Goal: Information Seeking & Learning: Learn about a topic

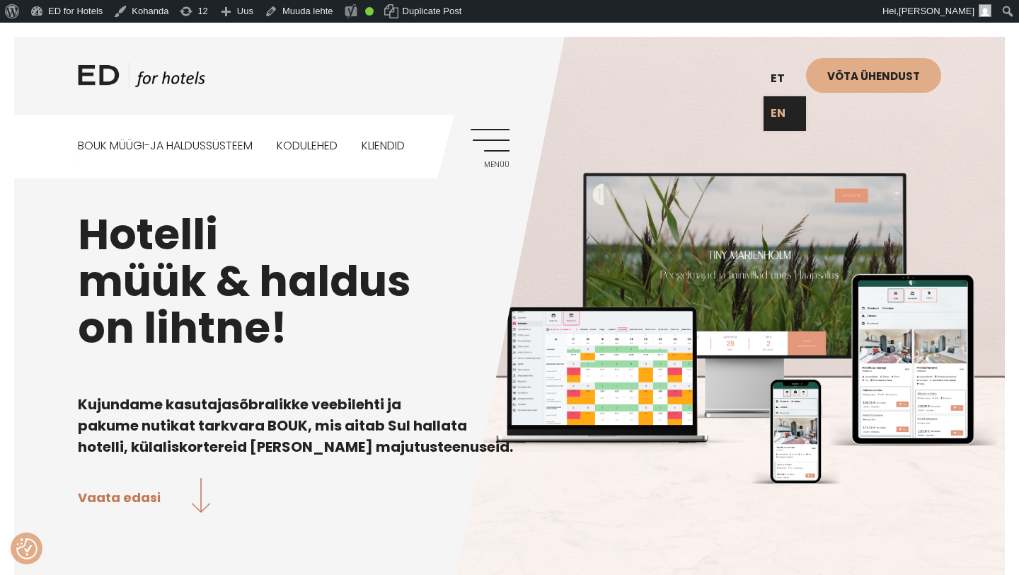
click at [778, 112] on link "EN" at bounding box center [785, 113] width 42 height 35
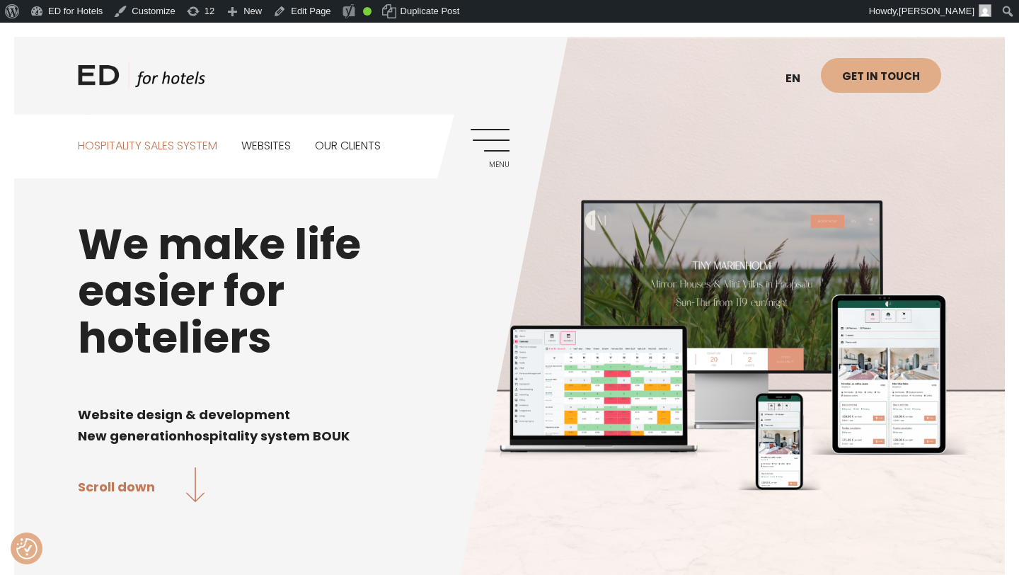
click at [205, 146] on link "Hospitality sales system" at bounding box center [147, 146] width 139 height 63
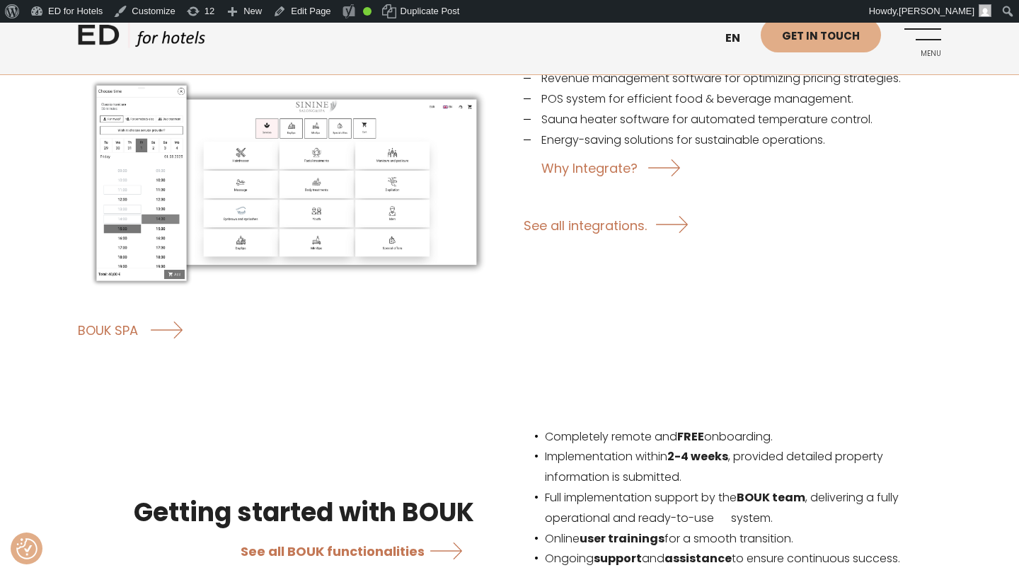
scroll to position [2321, 0]
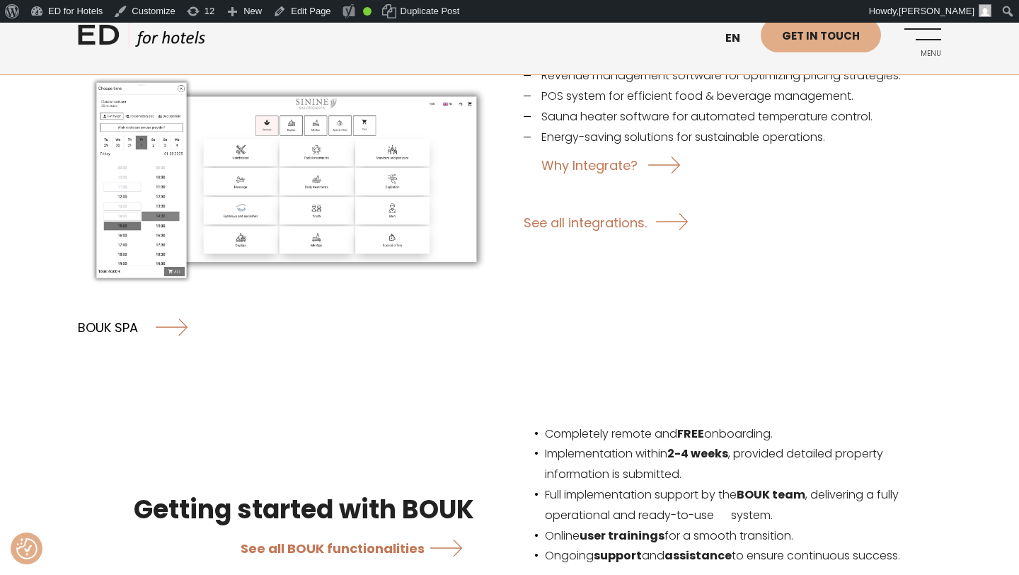
click at [125, 310] on link "BOUK SPA" at bounding box center [133, 327] width 110 height 38
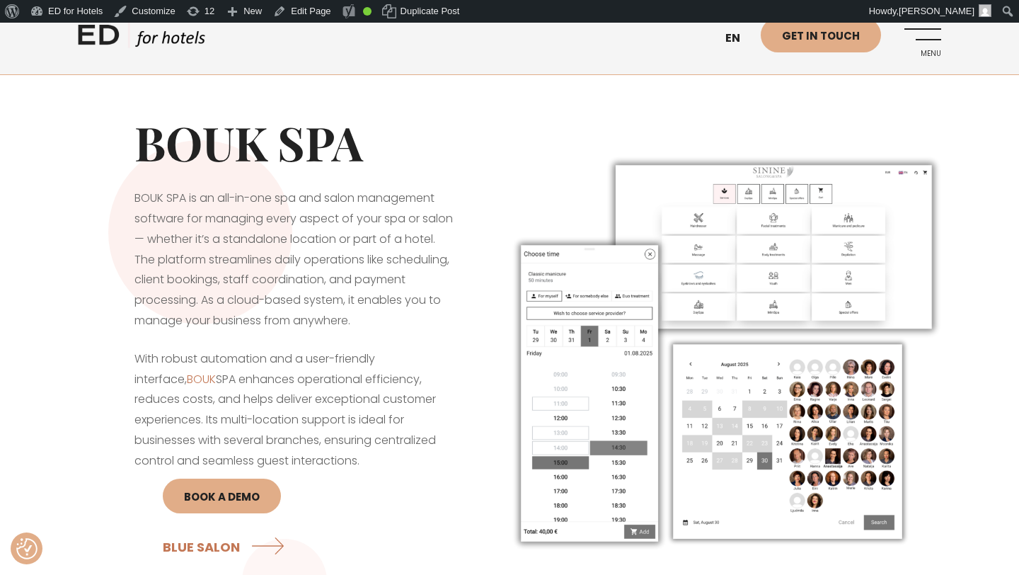
click at [922, 50] on span "Menu" at bounding box center [922, 54] width 39 height 8
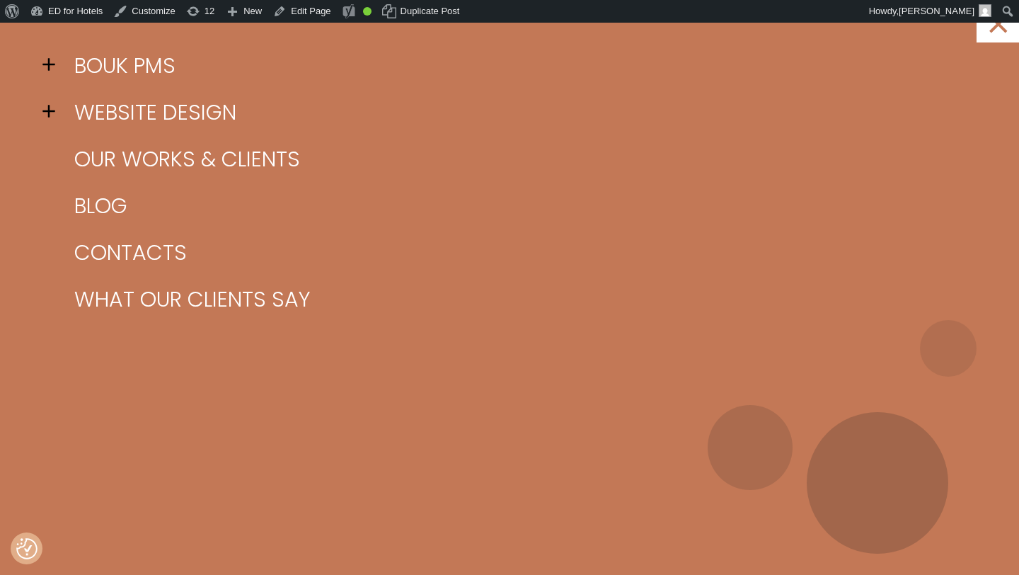
click at [48, 67] on span at bounding box center [52, 64] width 21 height 21
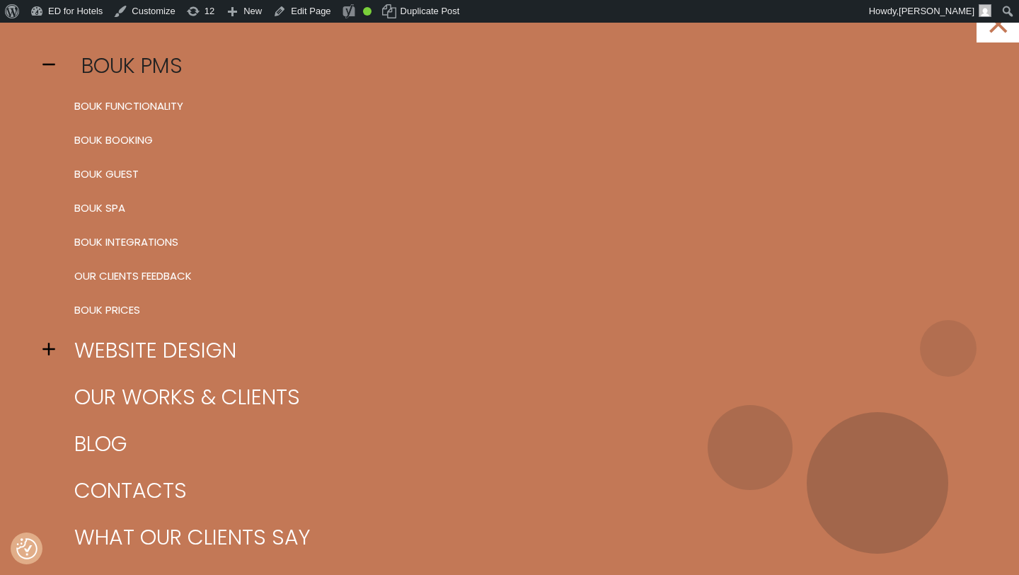
click at [105, 62] on link "BOUK PMS" at bounding box center [527, 65] width 913 height 47
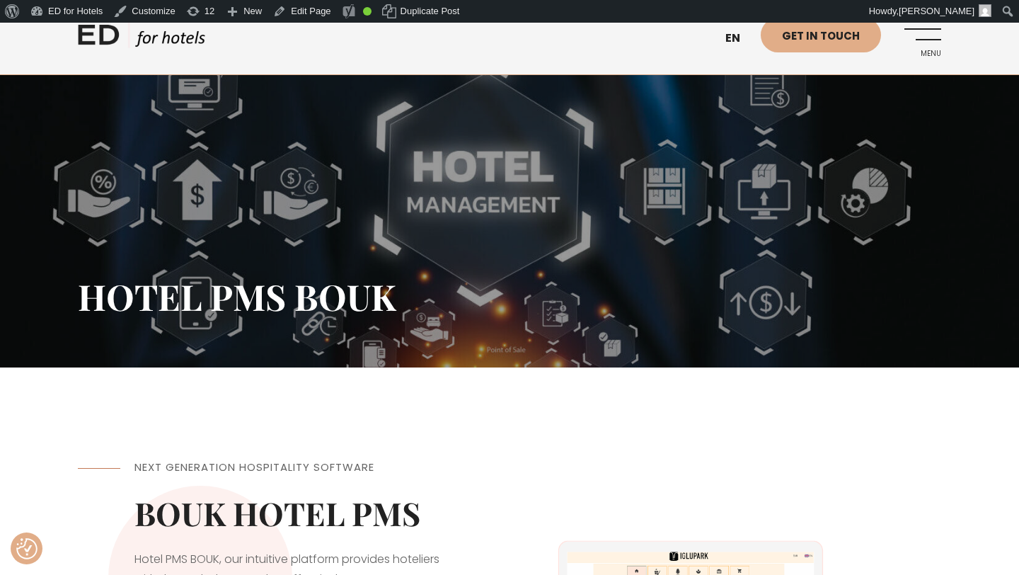
click at [912, 43] on link "Menu" at bounding box center [922, 37] width 39 height 39
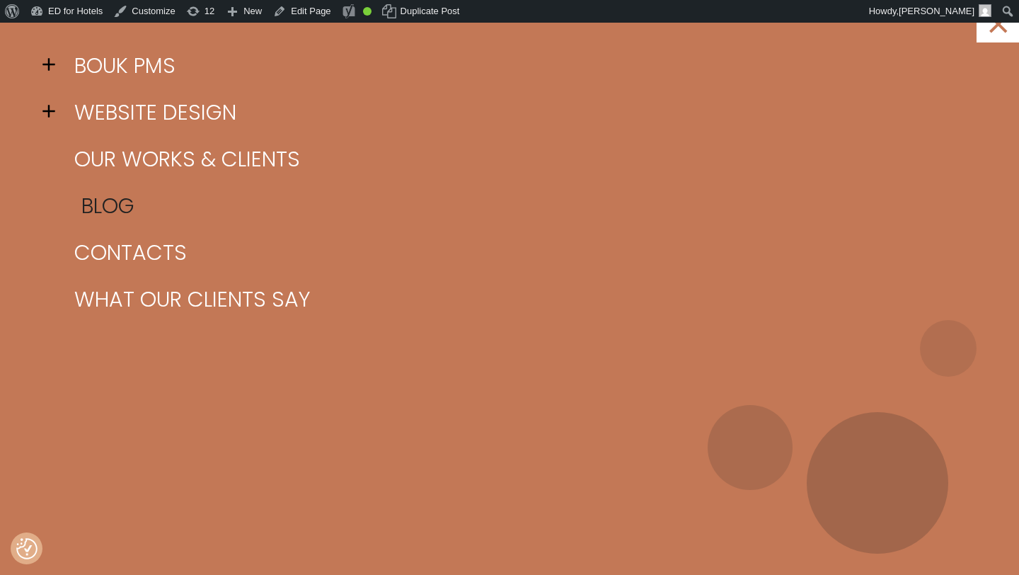
click at [131, 196] on link "Blog" at bounding box center [527, 206] width 913 height 47
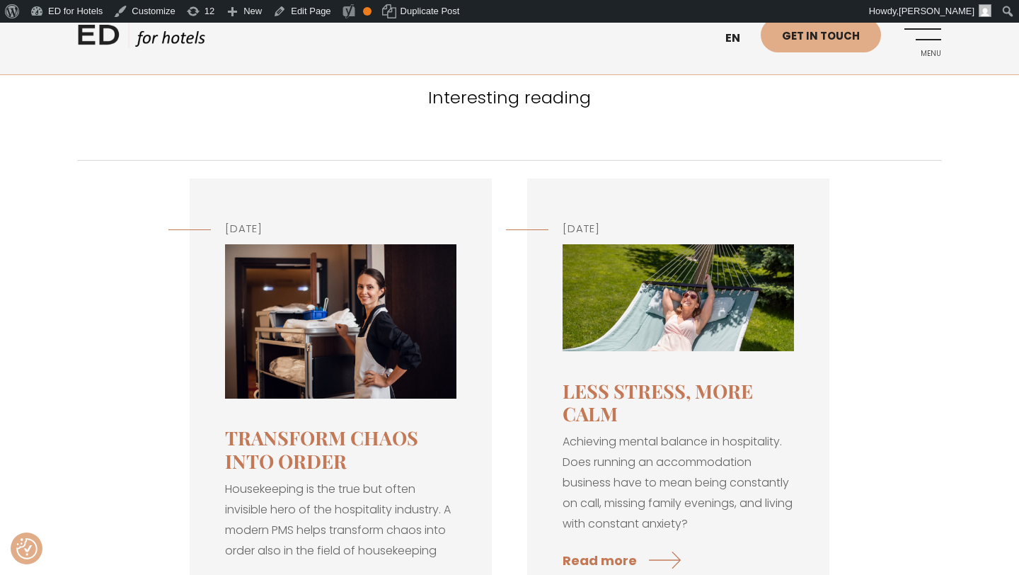
scroll to position [101, 0]
click at [356, 377] on img at bounding box center [340, 321] width 231 height 154
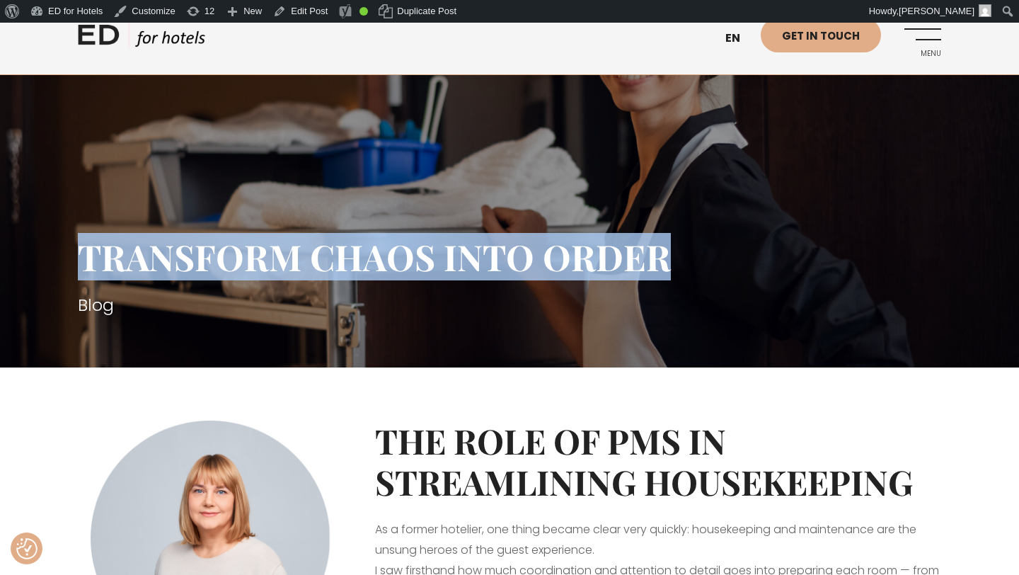
drag, startPoint x: 680, startPoint y: 268, endPoint x: 205, endPoint y: 223, distance: 476.4
click at [205, 223] on div "Transform chaos into order Blog" at bounding box center [510, 249] width 864 height 238
copy h1 "Transform chaos into order"
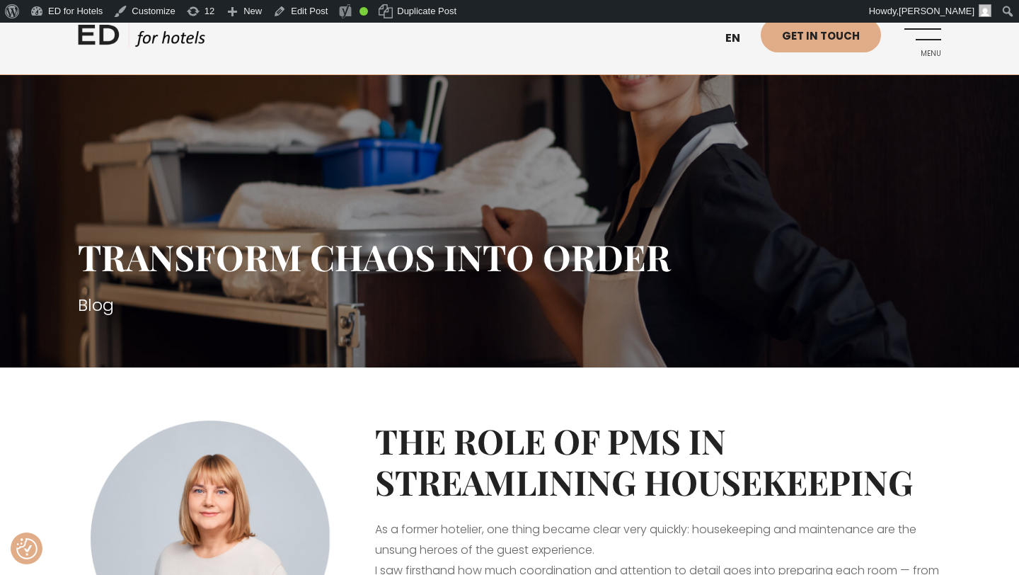
click at [662, 382] on div at bounding box center [509, 384] width 1019 height 35
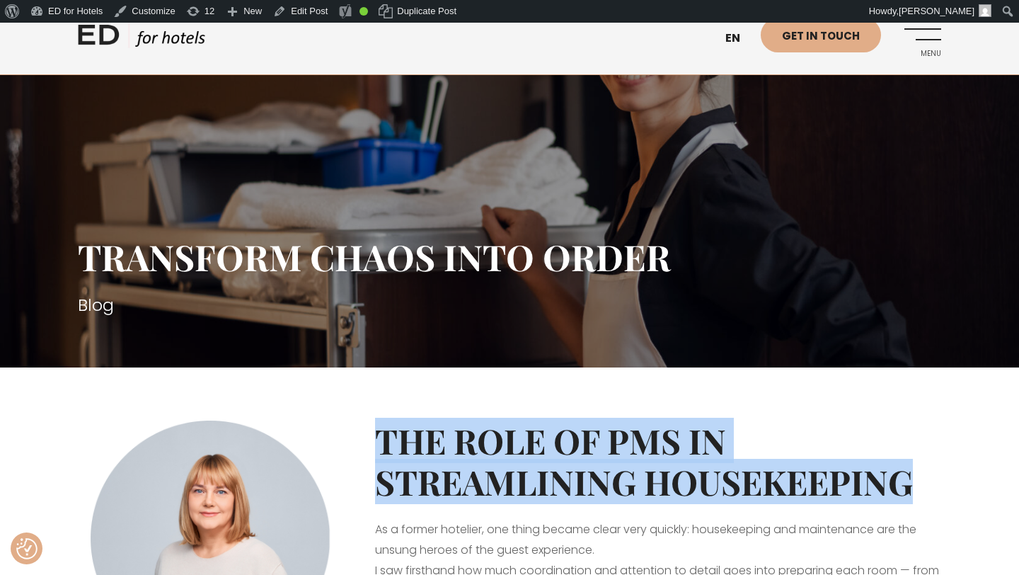
drag, startPoint x: 917, startPoint y: 480, endPoint x: 365, endPoint y: 452, distance: 552.9
click at [365, 452] on div "The Role of PMS in Streamlining Housekeeping As a former hotelier, one thing be…" at bounding box center [658, 565] width 595 height 325
copy strong "The Role of PMS in Streamlining Housekeeping"
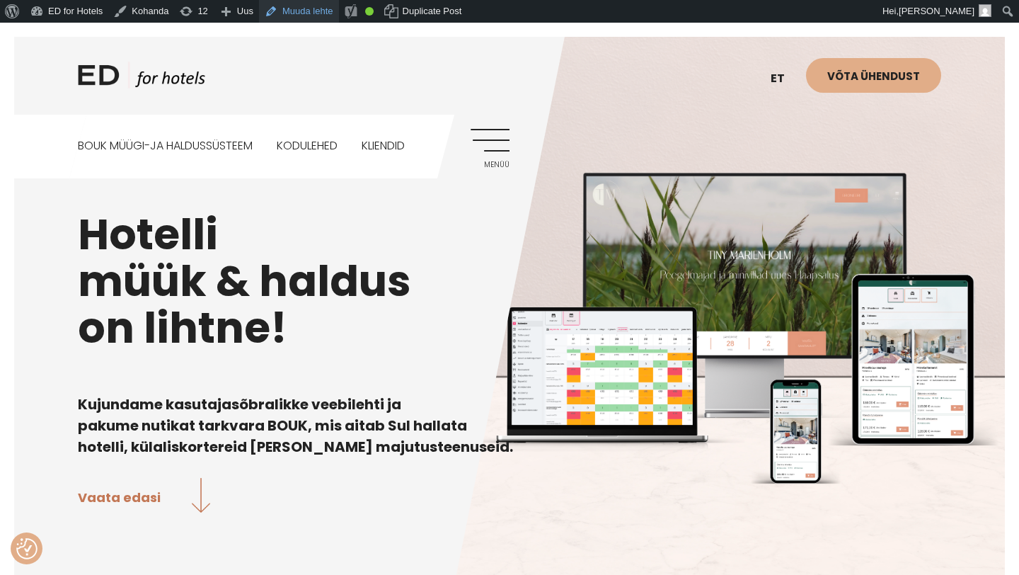
click at [313, 12] on link "Muuda lehte" at bounding box center [299, 11] width 80 height 23
